Goal: Task Accomplishment & Management: Manage account settings

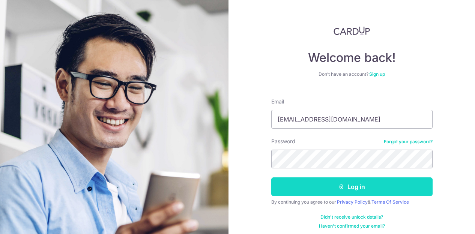
click at [348, 189] on button "Log in" at bounding box center [351, 186] width 161 height 19
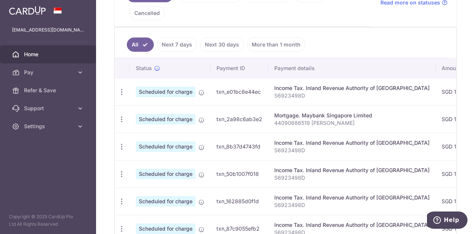
scroll to position [196, 0]
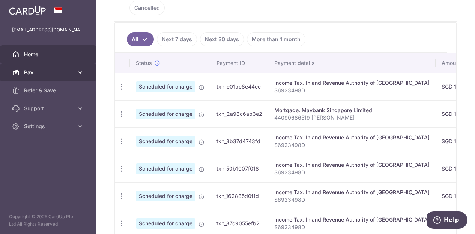
click at [40, 70] on span "Pay" at bounding box center [48, 72] width 49 height 7
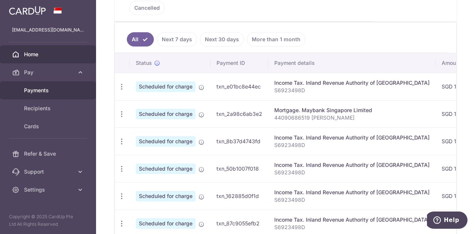
click at [42, 87] on span "Payments" at bounding box center [48, 90] width 49 height 7
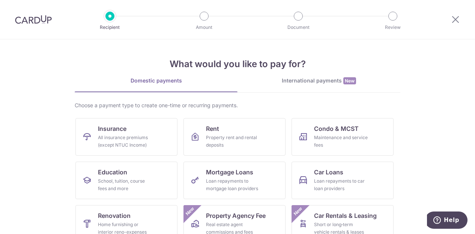
click at [152, 82] on div "Domestic payments" at bounding box center [156, 80] width 163 height 7
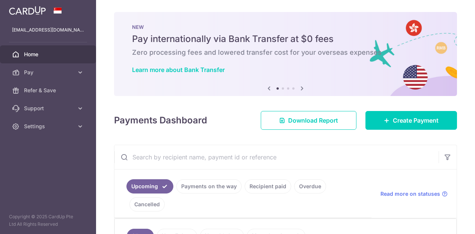
click at [193, 174] on ul "Upcoming Payments on the way Recipient paid Overdue Cancelled" at bounding box center [242, 193] width 257 height 48
click at [199, 190] on link "Payments on the way" at bounding box center [208, 186] width 65 height 14
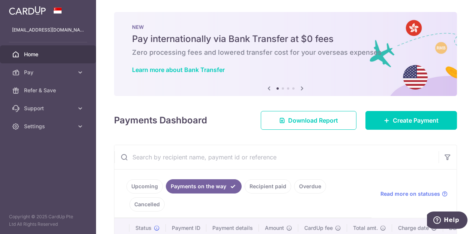
scroll to position [112, 0]
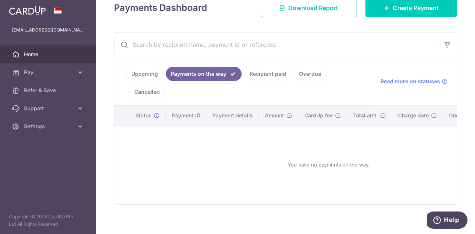
click at [259, 73] on link "Recipient paid" at bounding box center [267, 74] width 46 height 14
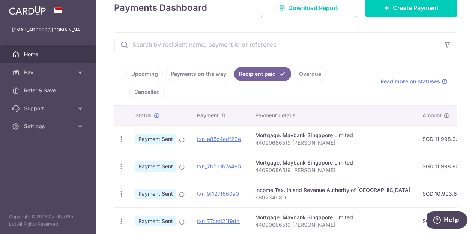
click at [149, 75] on link "Upcoming" at bounding box center [144, 74] width 36 height 14
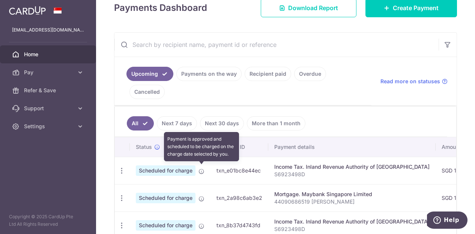
click at [200, 168] on icon at bounding box center [201, 171] width 6 height 6
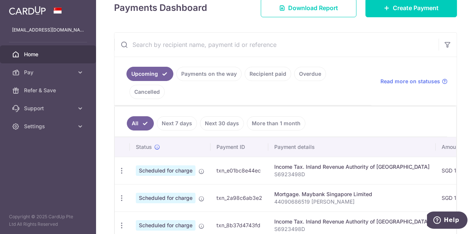
click at [181, 121] on link "Next 7 days" at bounding box center [177, 123] width 40 height 14
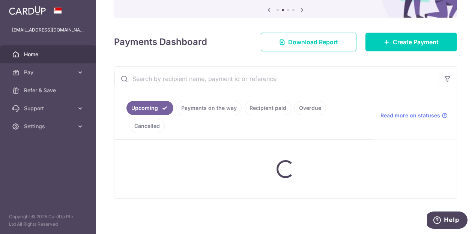
scroll to position [100, 0]
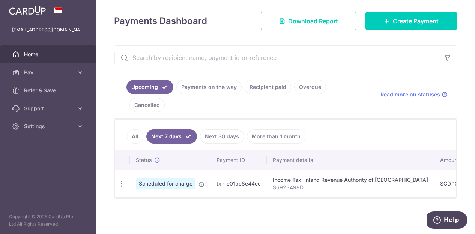
click at [186, 180] on span "Scheduled for charge" at bounding box center [166, 183] width 60 height 10
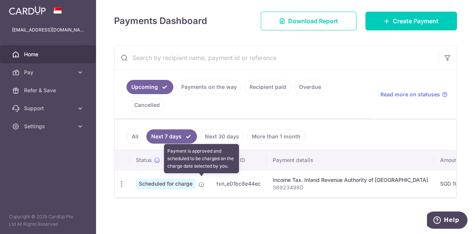
click at [201, 181] on icon at bounding box center [201, 184] width 6 height 6
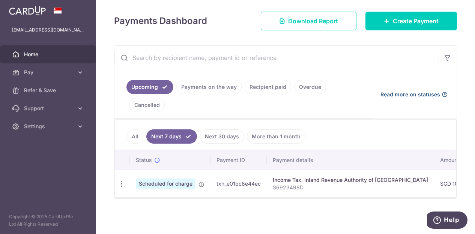
click at [406, 93] on span "Read more on statuses" at bounding box center [410, 94] width 60 height 7
click at [172, 130] on link "Next 7 days" at bounding box center [171, 136] width 51 height 14
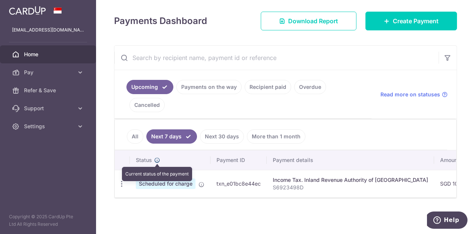
click at [157, 157] on icon at bounding box center [157, 160] width 6 height 6
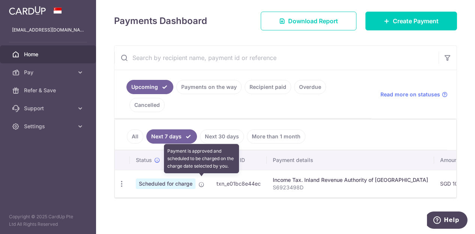
click at [204, 181] on icon at bounding box center [201, 184] width 6 height 6
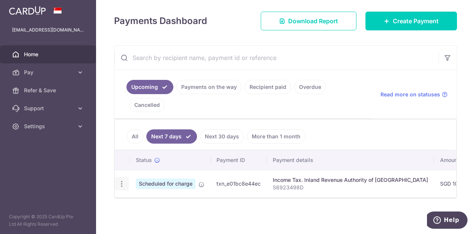
click at [119, 180] on icon "button" at bounding box center [122, 184] width 8 height 8
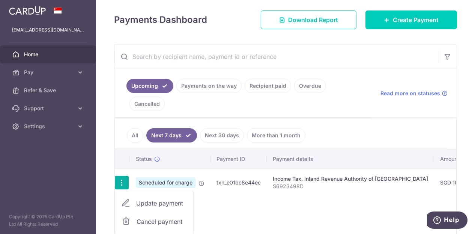
scroll to position [138, 0]
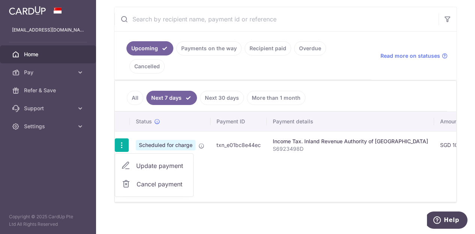
click at [172, 161] on span "Update payment" at bounding box center [161, 165] width 51 height 9
radio input "true"
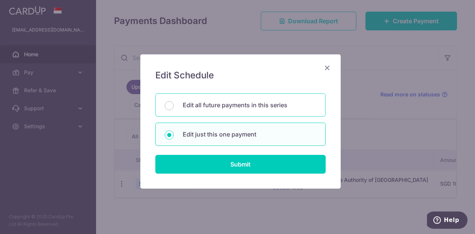
click at [213, 104] on p "Edit all future payments in this series" at bounding box center [249, 104] width 133 height 9
click at [174, 104] on input "Edit all future payments in this series" at bounding box center [169, 105] width 9 height 9
radio input "true"
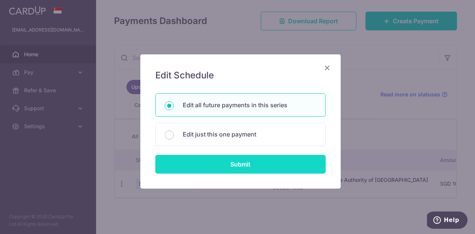
click at [244, 164] on input "Submit" at bounding box center [240, 164] width 170 height 19
radio input "true"
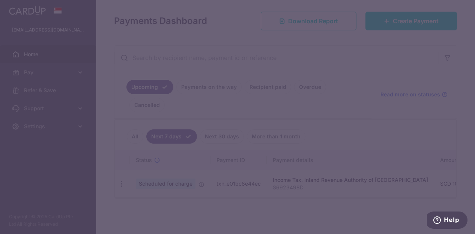
type input "10,903.88"
type input "S6923498D"
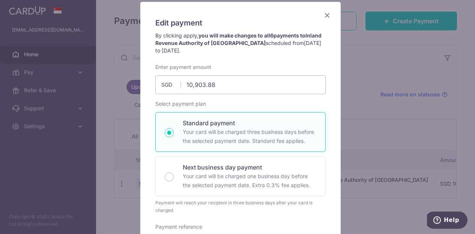
scroll to position [37, 0]
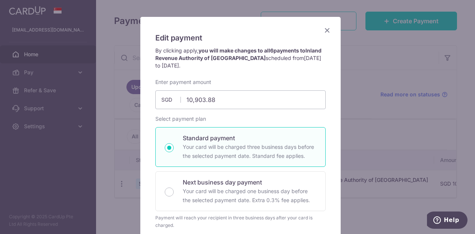
click at [324, 30] on icon "Close" at bounding box center [326, 29] width 9 height 9
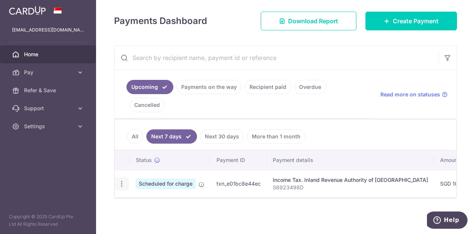
click at [123, 182] on icon "button" at bounding box center [122, 184] width 8 height 8
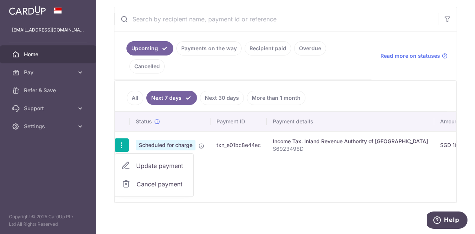
click at [169, 161] on span "Update payment" at bounding box center [161, 165] width 51 height 9
radio input "true"
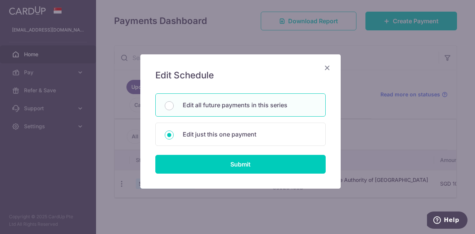
click at [242, 104] on p "Edit all future payments in this series" at bounding box center [249, 104] width 133 height 9
click at [174, 104] on input "Edit all future payments in this series" at bounding box center [169, 105] width 9 height 9
radio input "true"
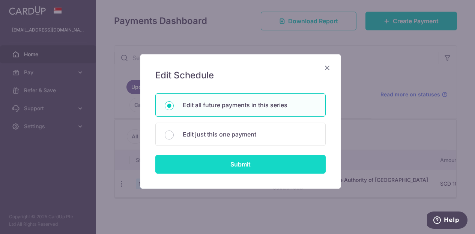
click at [236, 161] on input "Submit" at bounding box center [240, 164] width 170 height 19
radio input "true"
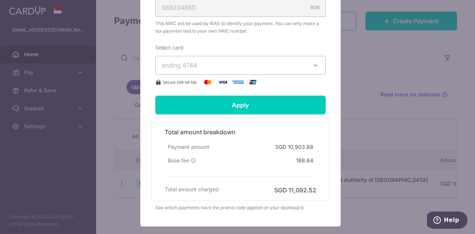
scroll to position [300, 0]
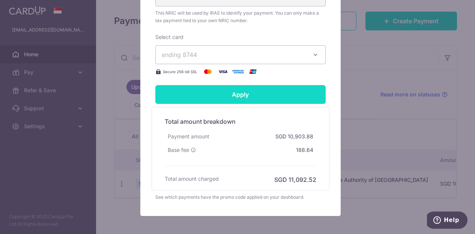
click at [231, 91] on input "Apply" at bounding box center [240, 94] width 170 height 19
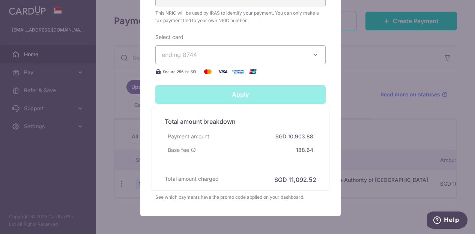
type input "Successfully Applied"
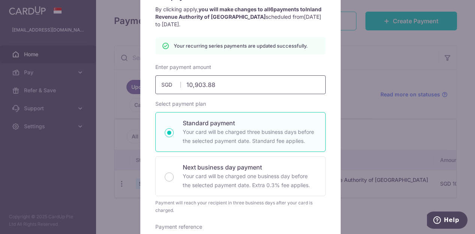
scroll to position [0, 0]
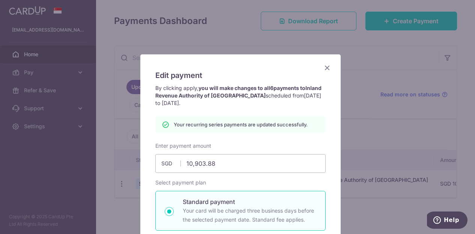
click at [324, 67] on icon "Close" at bounding box center [326, 67] width 9 height 9
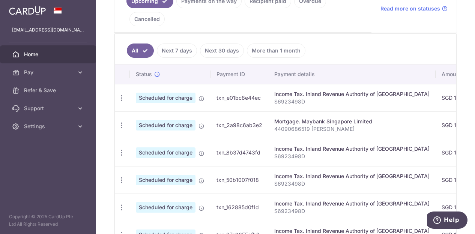
scroll to position [187, 0]
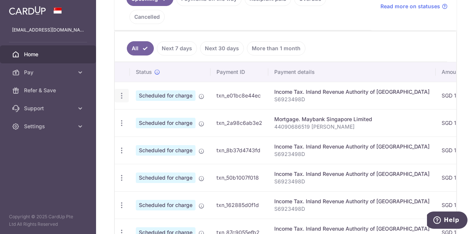
click at [120, 92] on icon "button" at bounding box center [122, 96] width 8 height 8
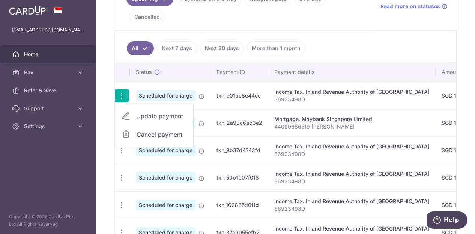
click at [345, 39] on ul "All Next 7 days Next 30 days More than 1 month" at bounding box center [281, 46] width 332 height 30
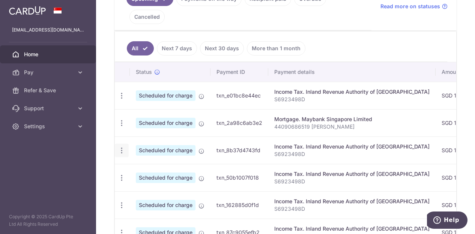
click at [121, 150] on icon "button" at bounding box center [122, 151] width 8 height 8
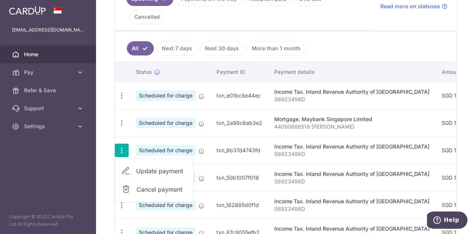
click at [144, 96] on span "Scheduled for charge" at bounding box center [166, 95] width 60 height 10
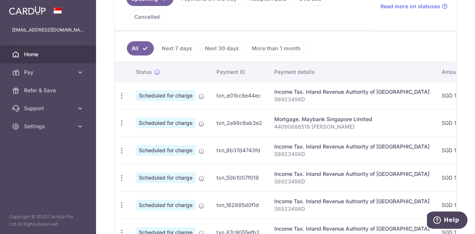
click at [175, 46] on link "Next 7 days" at bounding box center [177, 48] width 40 height 14
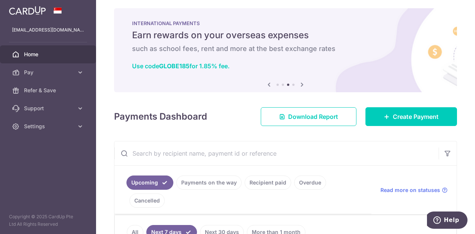
scroll to position [0, 0]
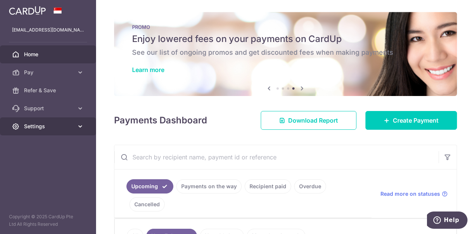
click at [49, 129] on span "Settings" at bounding box center [48, 126] width 49 height 7
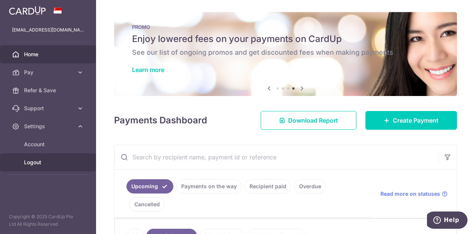
click at [34, 161] on span "Logout" at bounding box center [48, 162] width 49 height 7
